Goal: Use online tool/utility: Utilize a website feature to perform a specific function

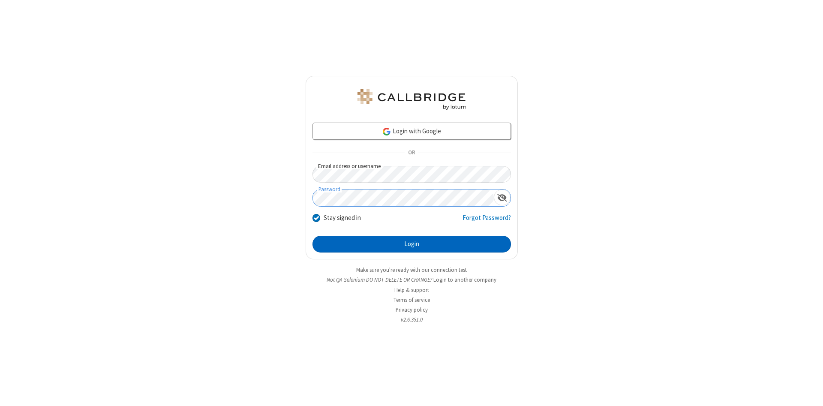
click at [411, 244] on button "Login" at bounding box center [411, 244] width 198 height 17
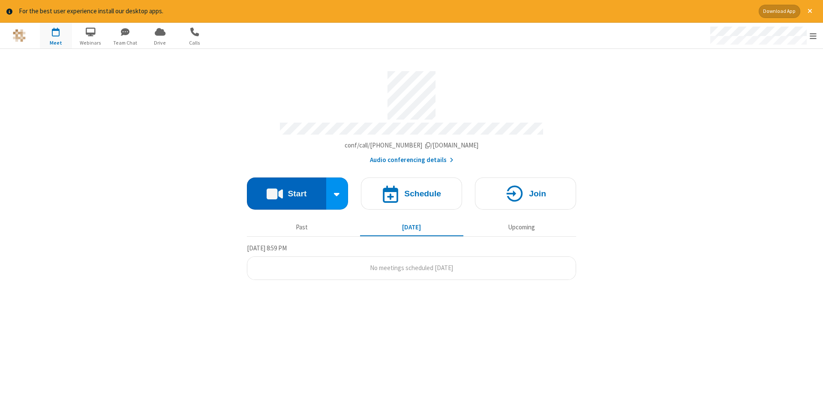
click at [286, 190] on button "Start" at bounding box center [286, 193] width 79 height 32
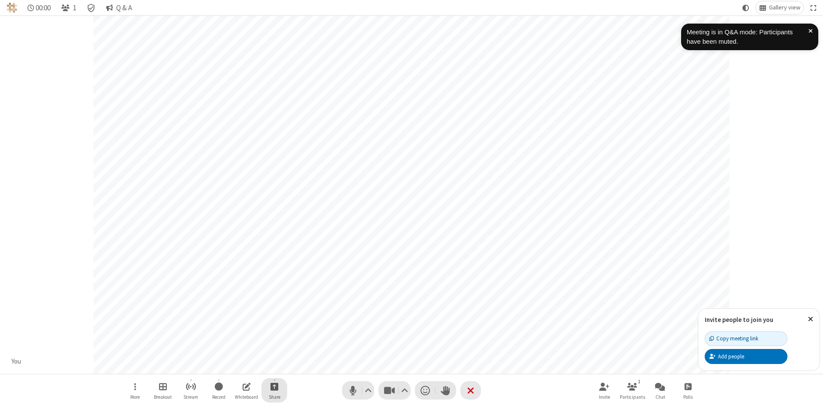
click at [274, 386] on span "Start sharing" at bounding box center [274, 386] width 8 height 11
click at [274, 334] on span "Share additional camera" at bounding box center [279, 335] width 63 height 7
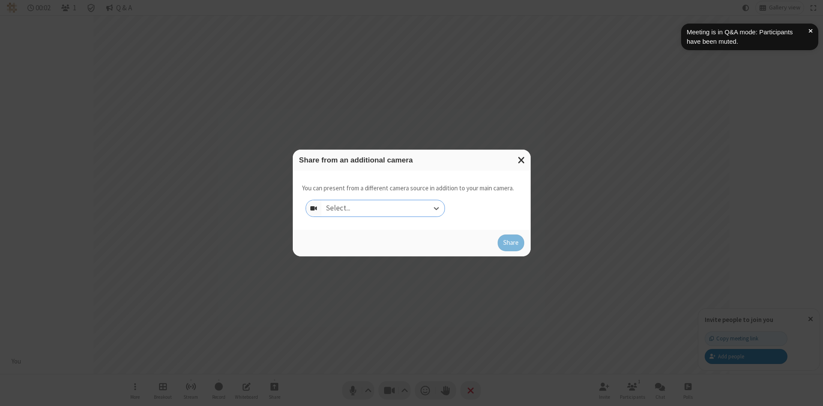
click at [383, 208] on div "Select..." at bounding box center [382, 208] width 123 height 16
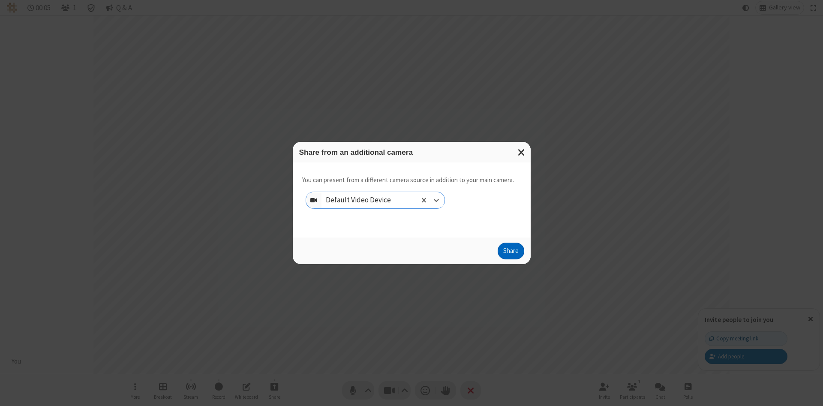
click at [510, 253] on button "Share" at bounding box center [510, 250] width 27 height 17
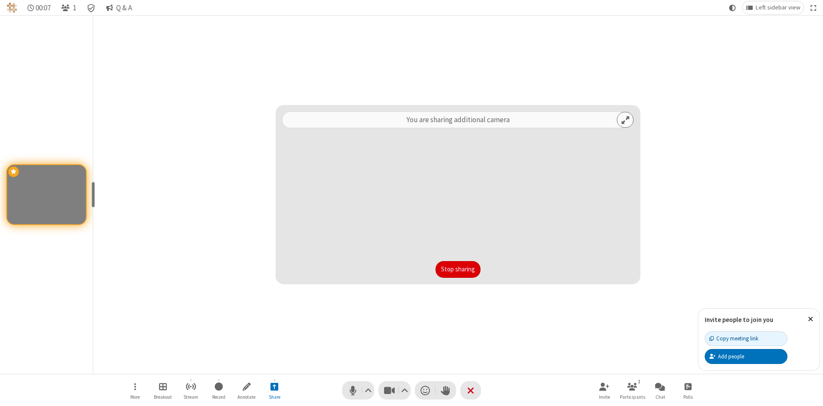
click at [435, 269] on button "Stop sharing" at bounding box center [457, 269] width 45 height 17
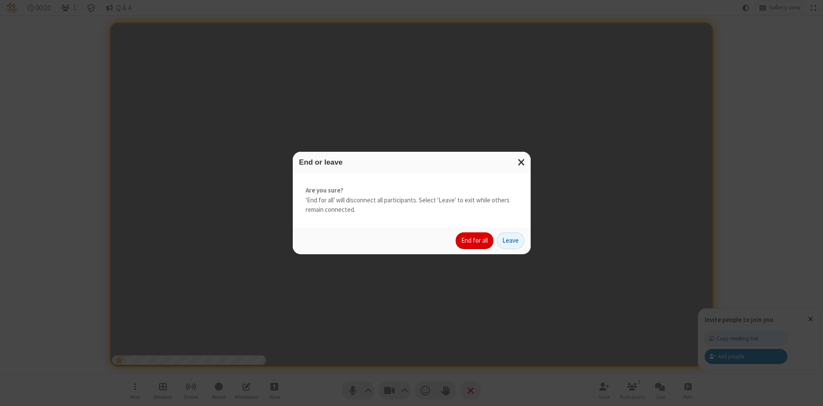
click at [475, 240] on button "End for all" at bounding box center [474, 240] width 38 height 17
